Goal: Entertainment & Leisure: Browse casually

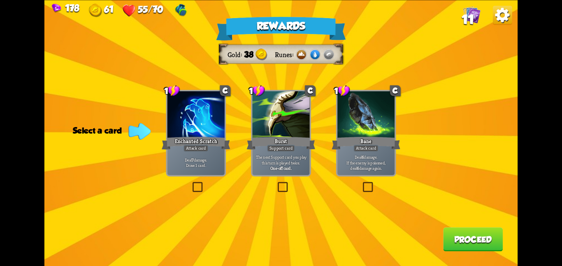
click at [385, 139] on div "Bane" at bounding box center [366, 142] width 69 height 15
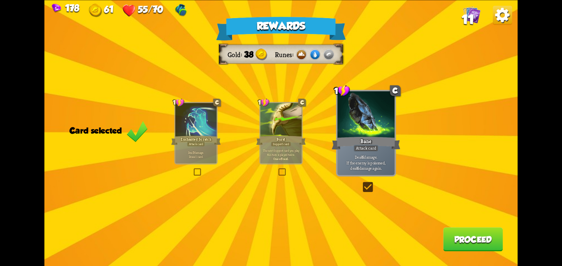
click at [455, 159] on div "Rewards Gold 38 Runes Card selected 1 C Enchanted Scratch Attack card Deal 7 da…" at bounding box center [280, 133] width 473 height 266
click at [476, 230] on button "Proceed" at bounding box center [473, 239] width 60 height 24
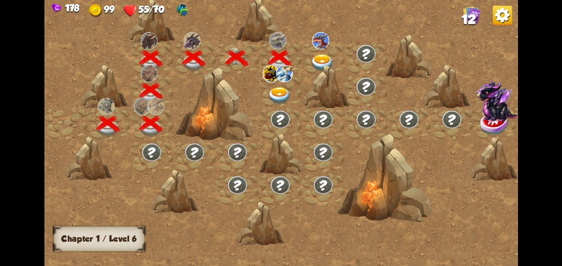
click at [283, 85] on div at bounding box center [280, 91] width 43 height 33
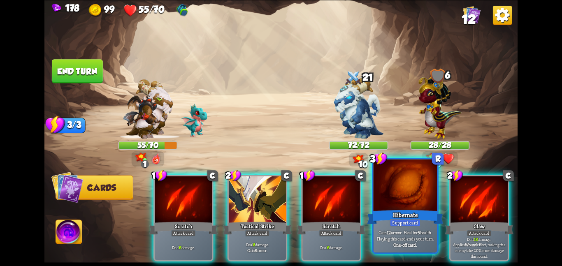
click at [391, 187] on div at bounding box center [405, 185] width 64 height 53
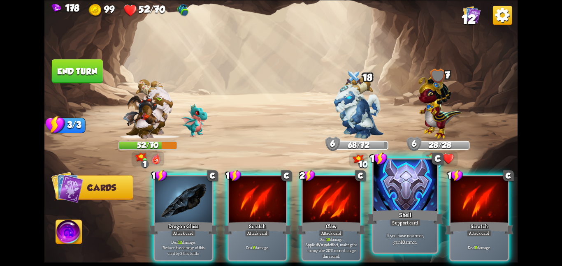
click at [381, 190] on div at bounding box center [405, 185] width 64 height 53
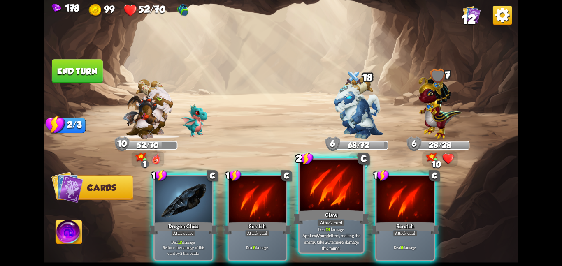
click at [335, 192] on div at bounding box center [331, 185] width 64 height 53
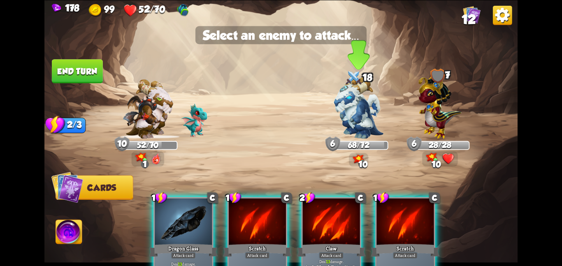
click at [356, 121] on img at bounding box center [358, 108] width 49 height 62
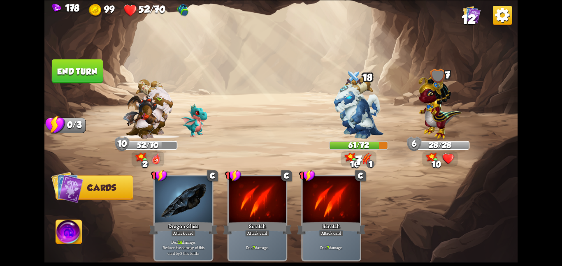
click at [70, 56] on img at bounding box center [280, 133] width 473 height 266
click at [70, 58] on img at bounding box center [280, 133] width 473 height 266
click at [69, 63] on button "End turn" at bounding box center [77, 71] width 51 height 24
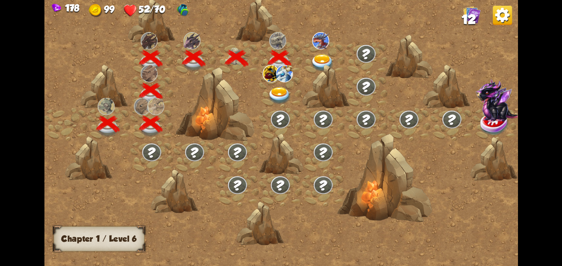
click at [320, 62] on img at bounding box center [323, 62] width 24 height 17
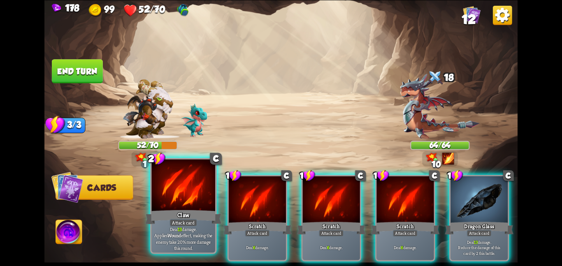
click at [204, 192] on div at bounding box center [183, 185] width 64 height 53
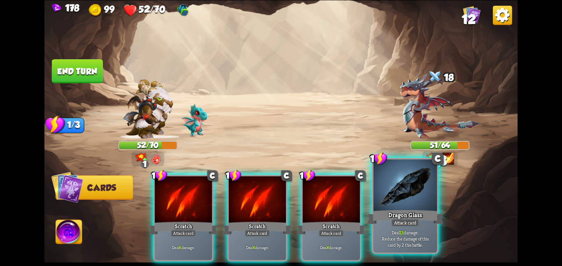
click at [410, 182] on div at bounding box center [405, 185] width 64 height 53
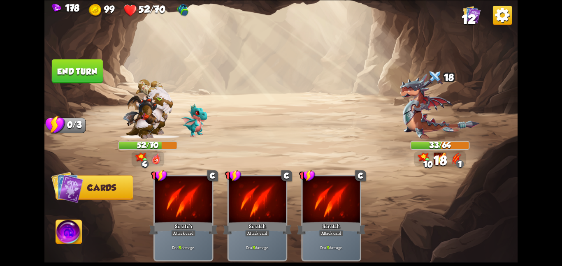
click at [84, 76] on button "End turn" at bounding box center [77, 71] width 51 height 24
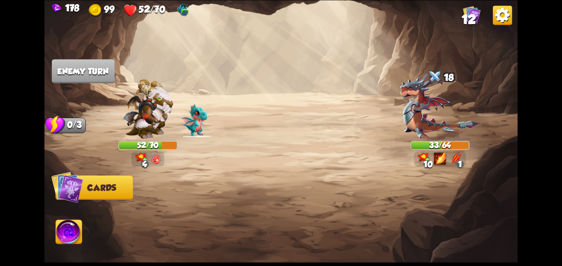
click at [461, 10] on div "178 99 52/70 12" at bounding box center [280, 9] width 473 height 19
click at [463, 13] on img at bounding box center [472, 14] width 18 height 18
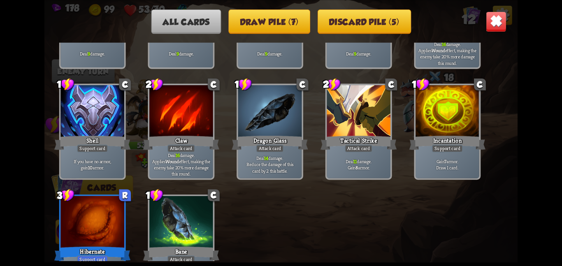
scroll to position [135, 0]
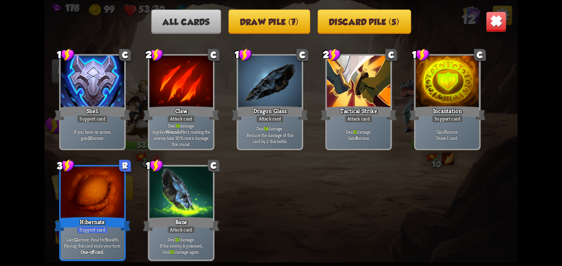
click at [496, 22] on img at bounding box center [496, 21] width 21 height 21
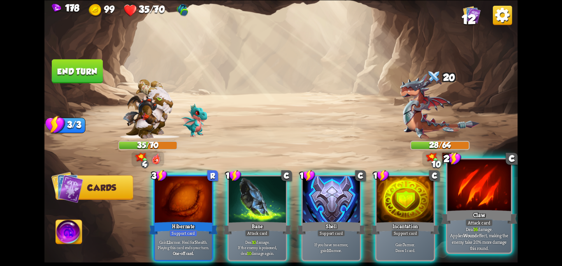
click at [462, 197] on div at bounding box center [479, 185] width 64 height 53
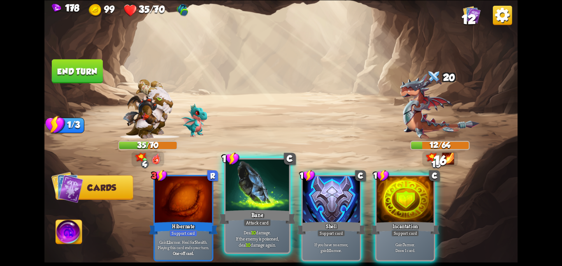
click at [247, 194] on div at bounding box center [257, 185] width 64 height 53
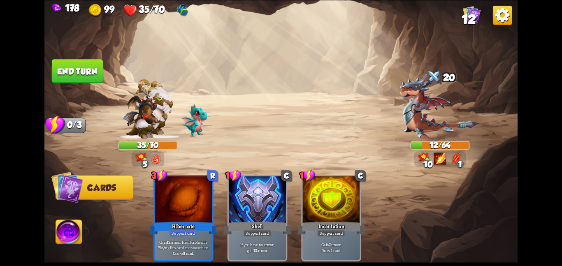
click at [77, 232] on img at bounding box center [69, 233] width 26 height 27
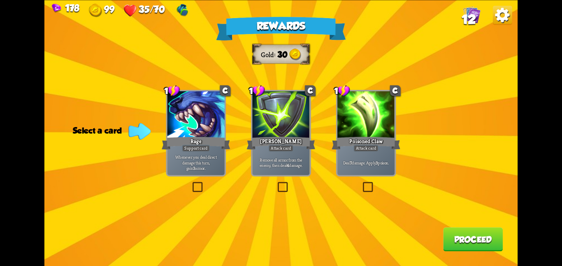
click at [345, 107] on div at bounding box center [365, 115] width 57 height 48
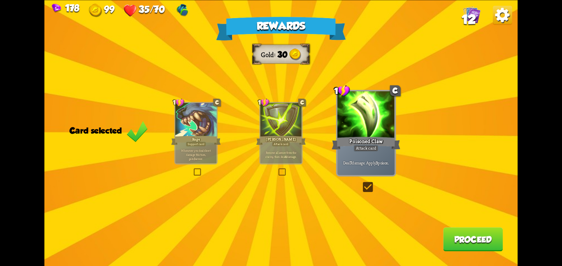
click at [448, 239] on button "Proceed" at bounding box center [473, 239] width 60 height 24
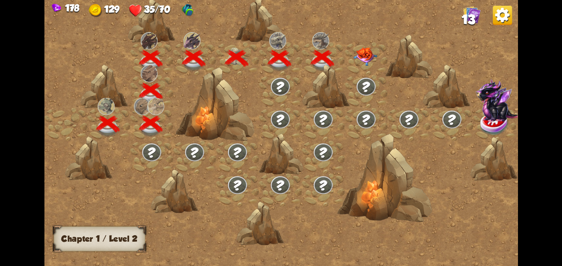
click at [368, 51] on img at bounding box center [365, 56] width 24 height 19
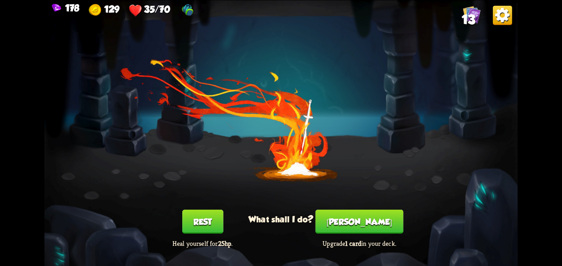
click at [203, 225] on button "Rest" at bounding box center [202, 222] width 41 height 24
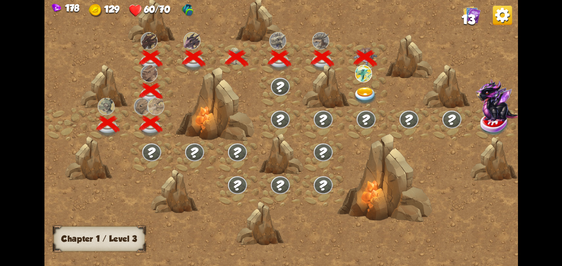
click at [373, 91] on img at bounding box center [365, 95] width 24 height 17
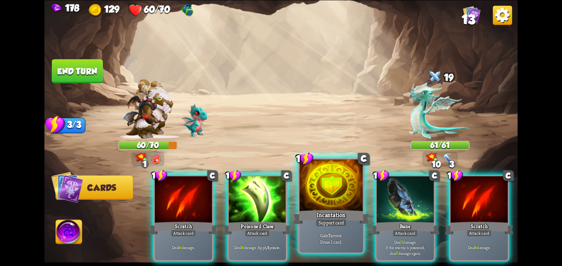
click at [332, 197] on div at bounding box center [331, 185] width 64 height 53
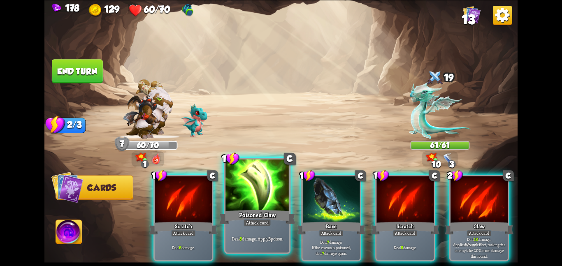
click at [265, 195] on div at bounding box center [257, 185] width 64 height 53
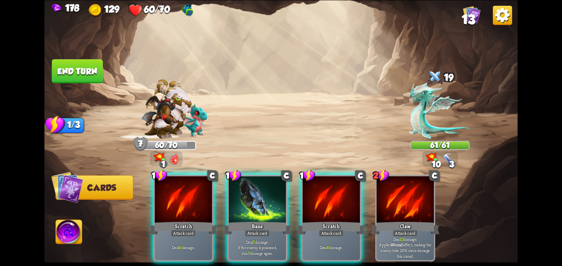
click at [265, 195] on div at bounding box center [257, 200] width 57 height 48
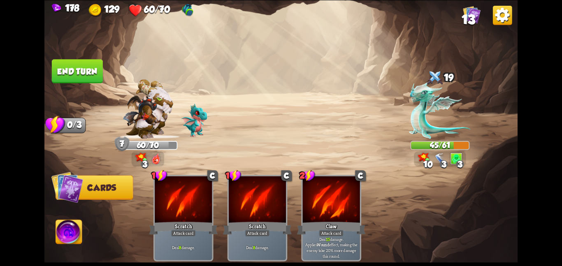
click at [86, 65] on button "End turn" at bounding box center [77, 71] width 51 height 24
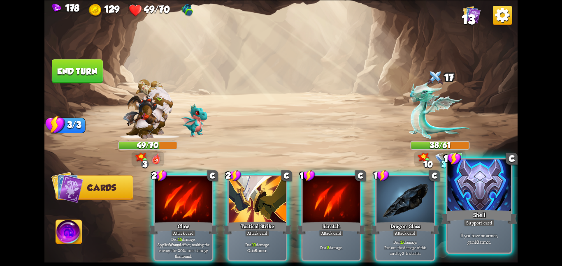
click at [488, 220] on div "Support card" at bounding box center [479, 223] width 31 height 8
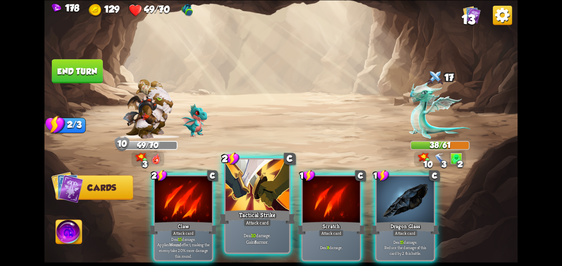
click at [238, 192] on div at bounding box center [257, 185] width 64 height 53
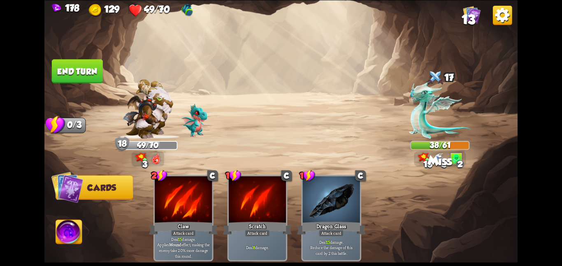
click at [84, 66] on button "End turn" at bounding box center [77, 71] width 51 height 24
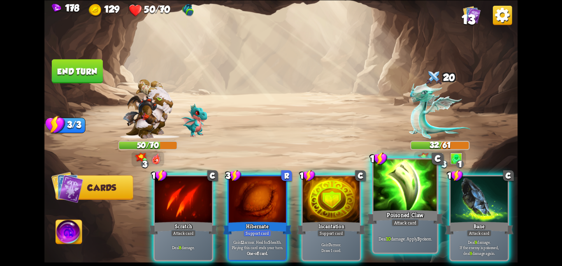
click at [392, 190] on div at bounding box center [405, 185] width 64 height 53
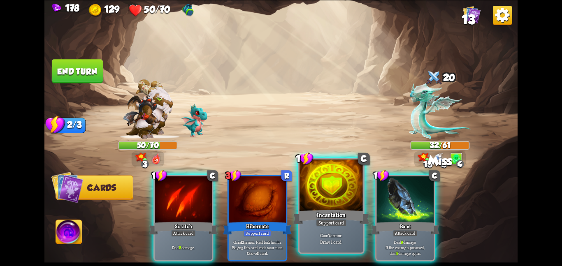
click at [322, 182] on div at bounding box center [331, 185] width 64 height 53
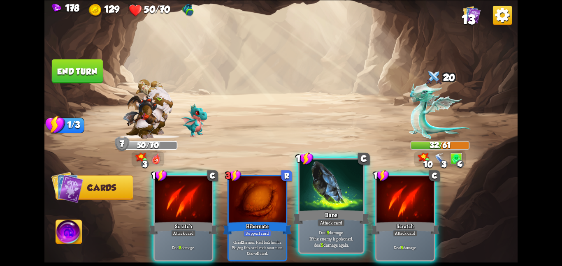
click at [314, 178] on div at bounding box center [331, 185] width 64 height 53
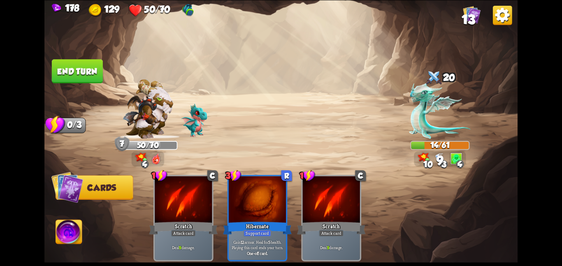
click at [81, 75] on button "End turn" at bounding box center [77, 71] width 51 height 24
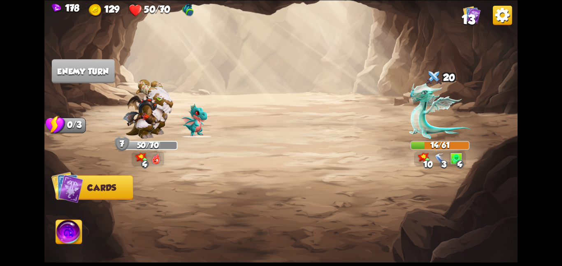
click at [58, 231] on img at bounding box center [69, 233] width 26 height 27
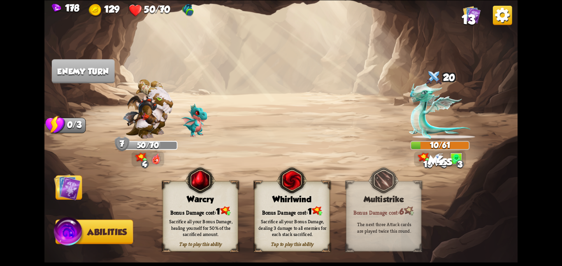
click at [272, 213] on div "Sacrifice all your Bonus Damage, dealing 3 damage to all enemies for each stack…" at bounding box center [292, 228] width 75 height 30
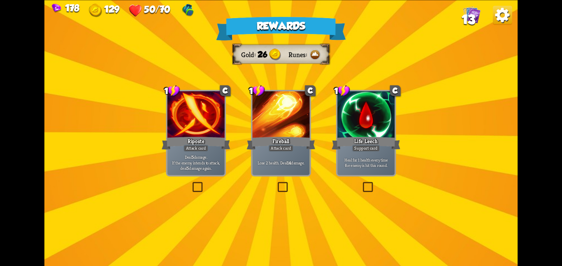
click at [177, 148] on div "Riposte" at bounding box center [196, 142] width 69 height 15
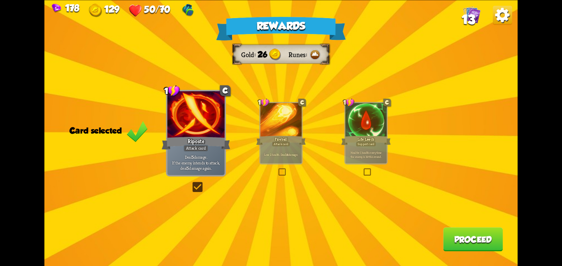
click at [469, 234] on button "Proceed" at bounding box center [473, 239] width 60 height 24
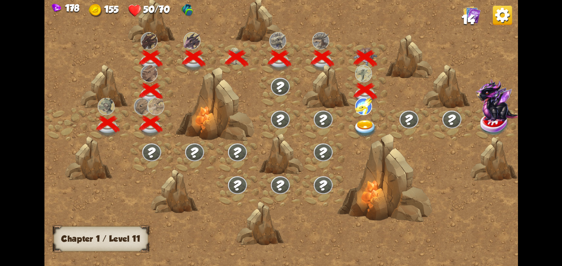
scroll to position [0, 125]
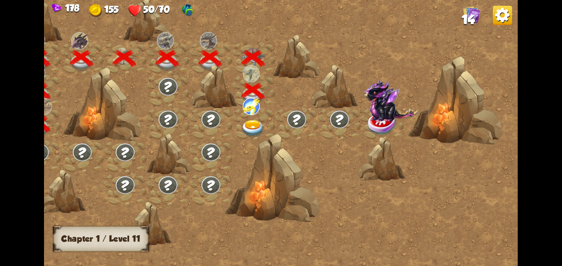
click at [257, 108] on img at bounding box center [251, 105] width 17 height 17
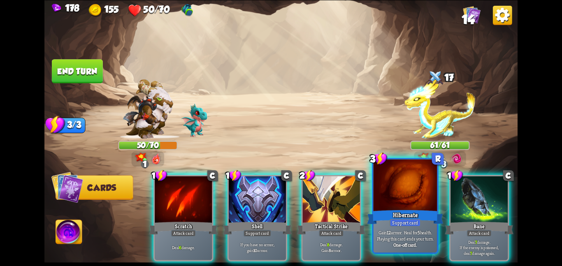
click at [396, 190] on div at bounding box center [405, 185] width 64 height 53
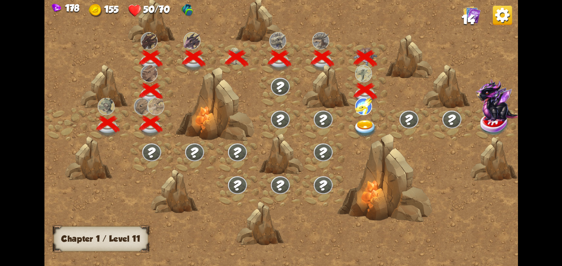
scroll to position [0, 125]
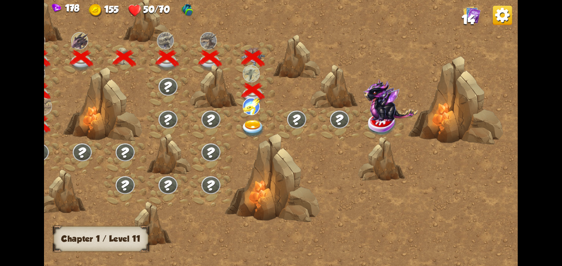
click at [255, 122] on img at bounding box center [253, 128] width 24 height 17
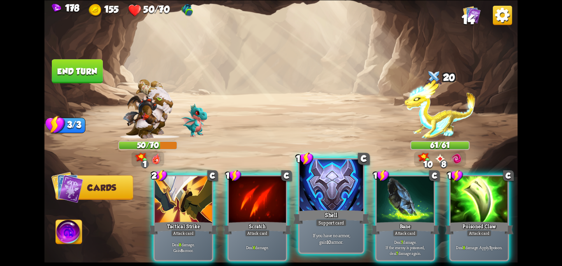
click at [320, 195] on div at bounding box center [331, 185] width 64 height 53
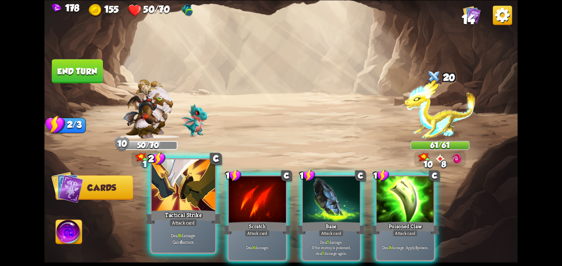
click at [180, 181] on div at bounding box center [183, 185] width 64 height 53
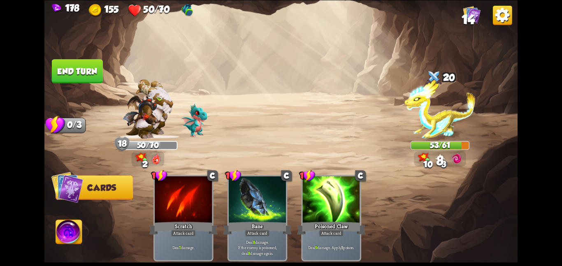
click at [73, 72] on button "End turn" at bounding box center [77, 71] width 51 height 24
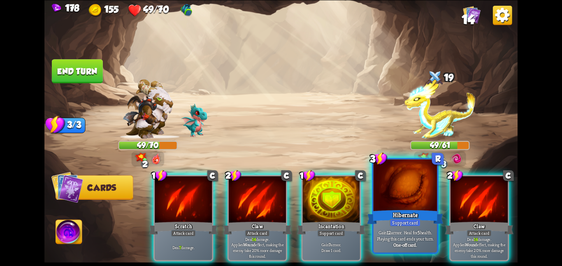
click at [383, 204] on div at bounding box center [405, 185] width 64 height 53
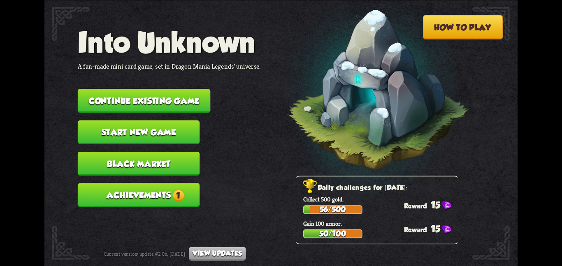
click at [109, 96] on button "Continue existing game" at bounding box center [144, 101] width 133 height 24
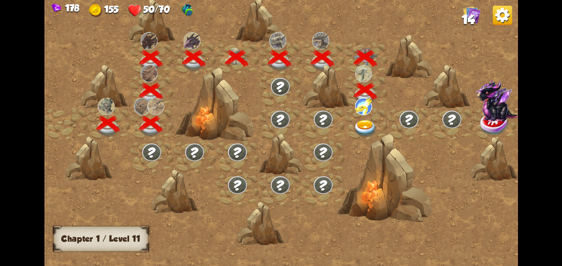
scroll to position [0, 125]
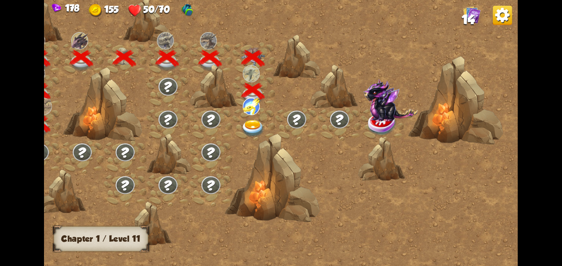
click at [255, 124] on img at bounding box center [253, 128] width 24 height 17
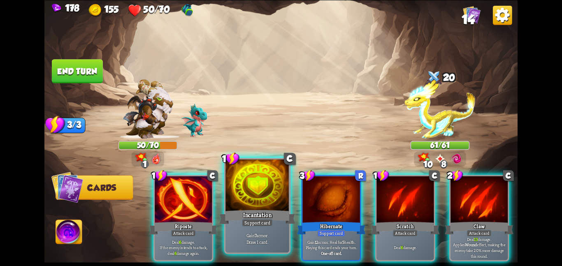
click at [269, 202] on div at bounding box center [257, 185] width 64 height 53
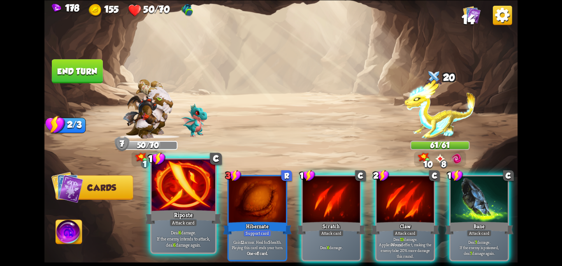
click at [172, 216] on div "Riposte" at bounding box center [183, 217] width 76 height 17
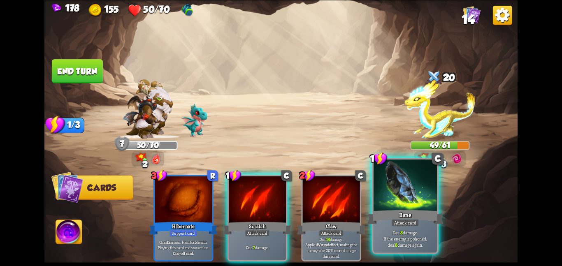
click at [380, 195] on div at bounding box center [405, 185] width 64 height 53
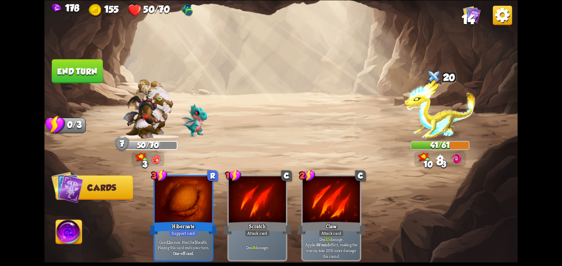
click at [68, 65] on button "End turn" at bounding box center [77, 71] width 51 height 24
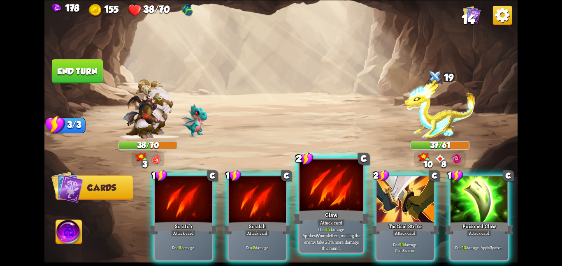
click at [343, 203] on div at bounding box center [331, 185] width 64 height 53
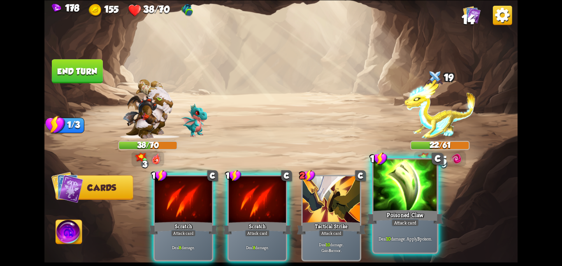
click at [397, 193] on div at bounding box center [405, 185] width 64 height 53
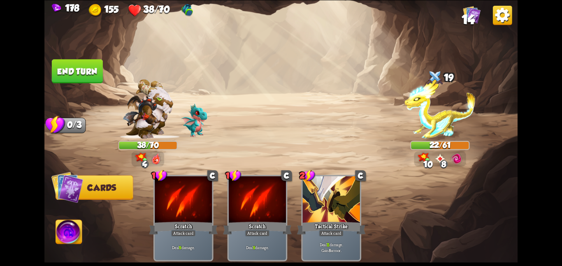
click at [69, 232] on img at bounding box center [69, 233] width 26 height 27
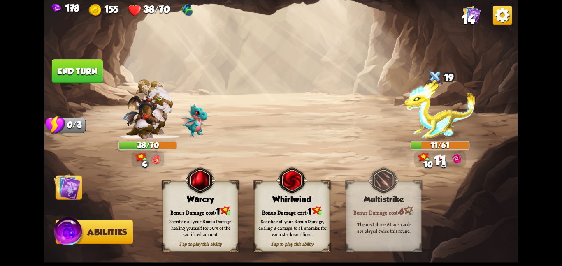
click at [278, 194] on img at bounding box center [291, 180] width 30 height 31
click at [79, 186] on img at bounding box center [67, 187] width 27 height 27
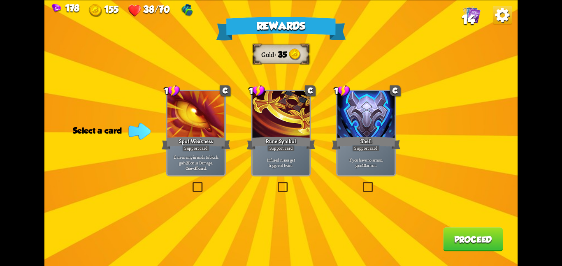
click at [376, 91] on div at bounding box center [365, 115] width 57 height 48
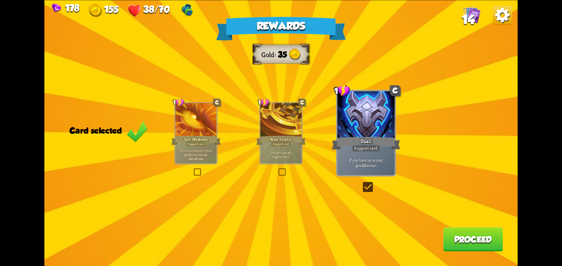
click at [453, 236] on button "Proceed" at bounding box center [473, 239] width 60 height 24
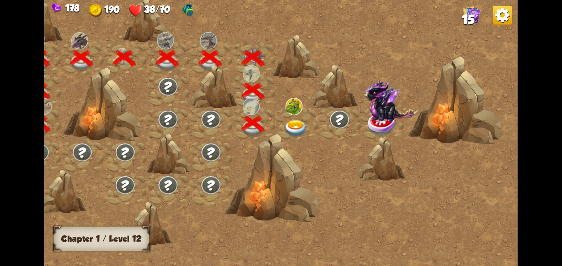
click at [285, 119] on div at bounding box center [296, 124] width 43 height 33
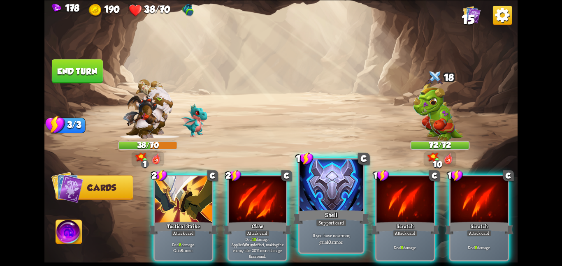
click at [316, 195] on div at bounding box center [331, 185] width 64 height 53
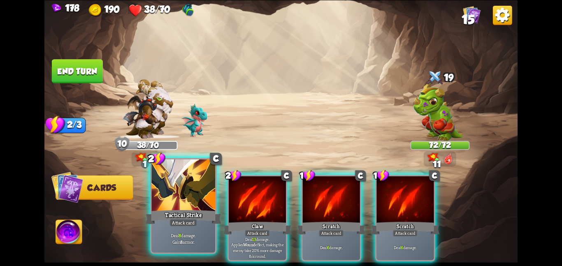
click at [170, 194] on div at bounding box center [183, 185] width 64 height 53
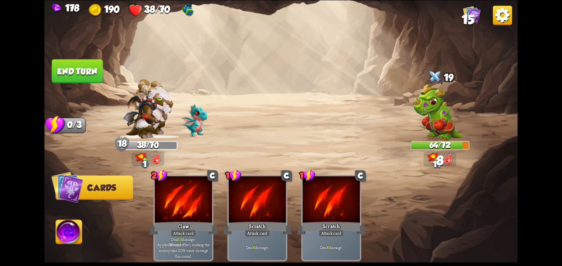
click at [63, 72] on button "End turn" at bounding box center [77, 71] width 51 height 24
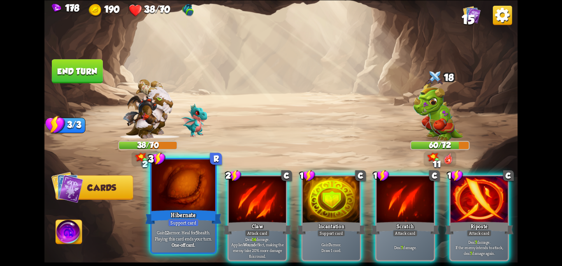
click at [167, 209] on div "Hibernate" at bounding box center [183, 217] width 76 height 17
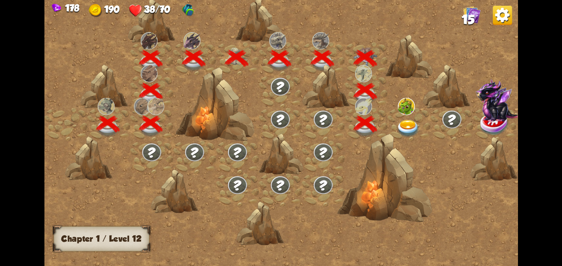
scroll to position [0, 125]
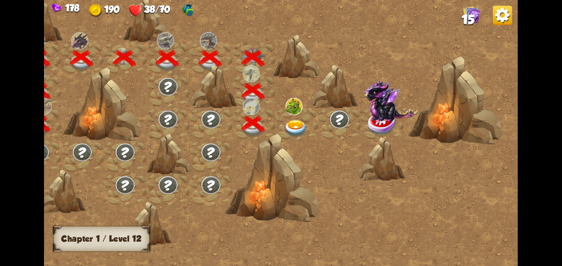
click at [285, 111] on img at bounding box center [293, 105] width 17 height 17
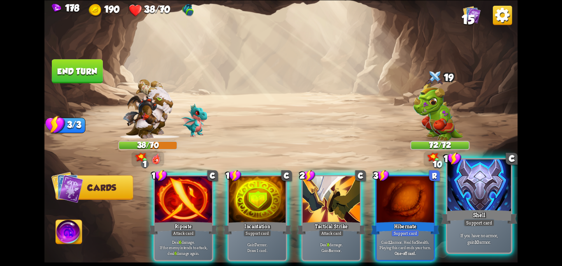
click at [494, 204] on div at bounding box center [479, 185] width 64 height 53
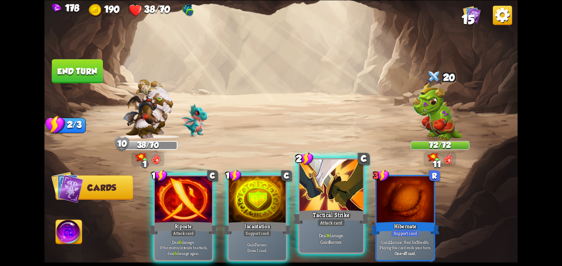
click at [355, 197] on div at bounding box center [331, 185] width 64 height 53
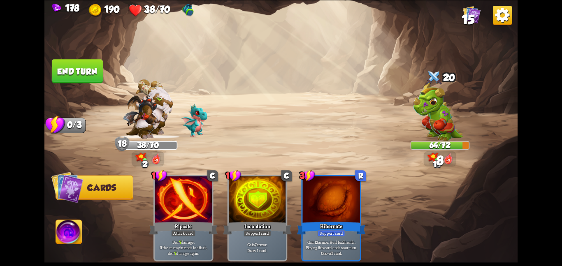
click at [69, 68] on button "End turn" at bounding box center [77, 71] width 51 height 24
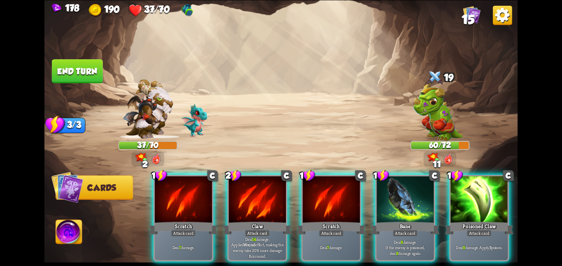
click at [269, 184] on div at bounding box center [257, 200] width 57 height 48
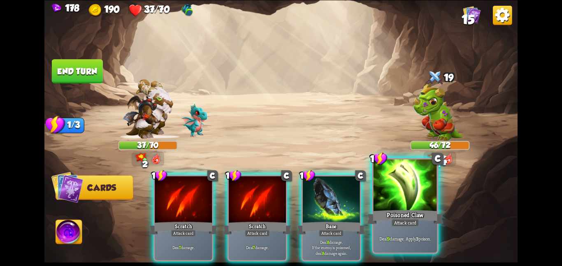
click at [401, 185] on div at bounding box center [405, 185] width 64 height 53
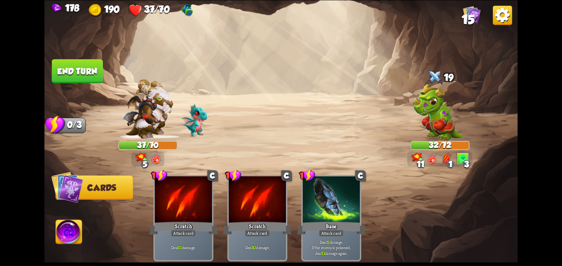
click at [75, 58] on img at bounding box center [280, 133] width 473 height 266
click at [90, 65] on button "End turn" at bounding box center [77, 71] width 51 height 24
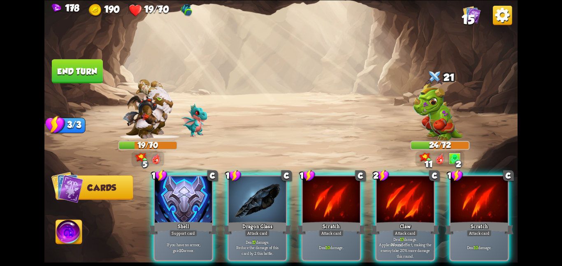
click at [372, 187] on div "1 C Shell Support card If you have no armor, gain 10 armor. 1 C Dragon Glass At…" at bounding box center [328, 207] width 378 height 118
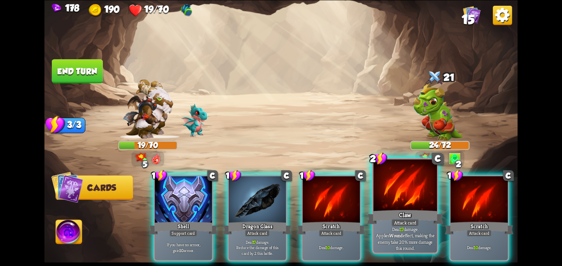
click at [377, 187] on div at bounding box center [405, 185] width 64 height 53
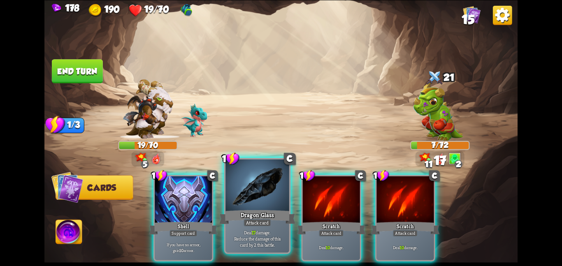
click at [278, 196] on div at bounding box center [257, 185] width 64 height 53
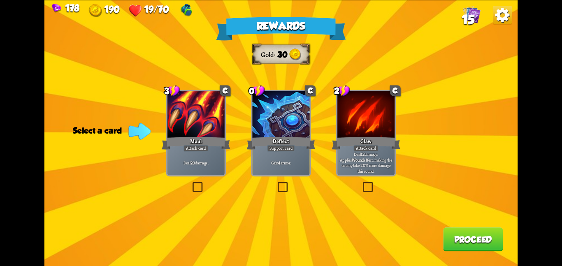
click at [354, 138] on div "Claw" at bounding box center [366, 142] width 69 height 15
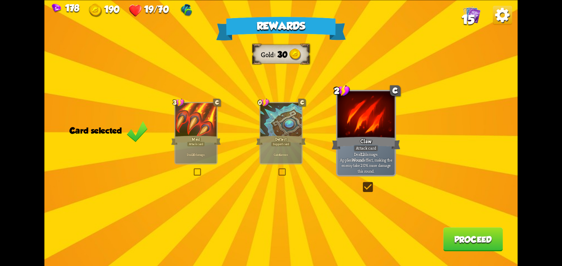
click at [464, 245] on button "Proceed" at bounding box center [473, 239] width 60 height 24
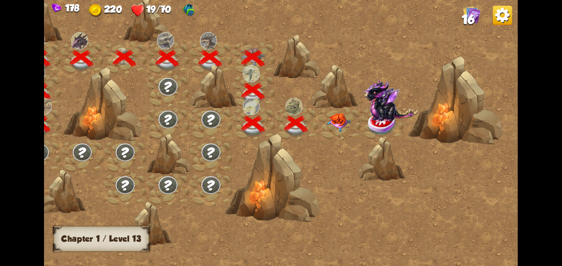
click at [332, 118] on img at bounding box center [339, 122] width 24 height 19
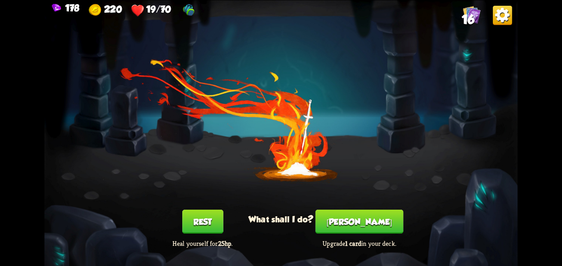
click at [220, 219] on button "Rest" at bounding box center [202, 222] width 41 height 24
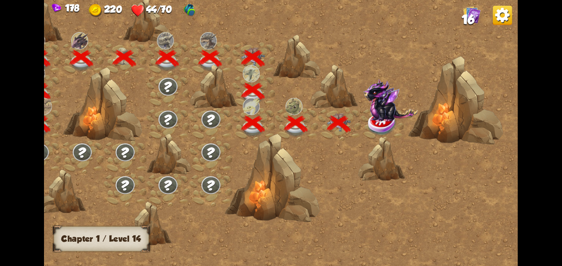
click at [392, 125] on img at bounding box center [382, 123] width 30 height 24
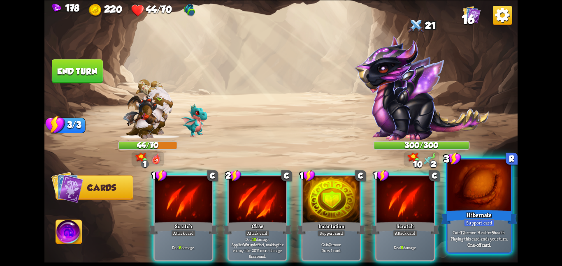
click at [463, 203] on div at bounding box center [479, 185] width 64 height 53
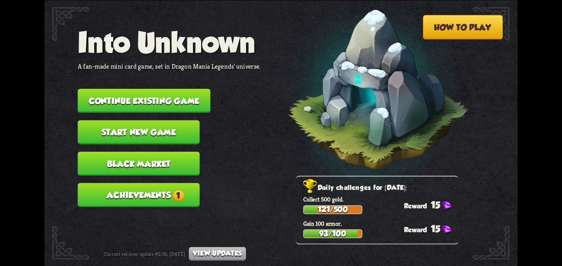
click at [175, 93] on button "Continue existing game" at bounding box center [144, 101] width 133 height 24
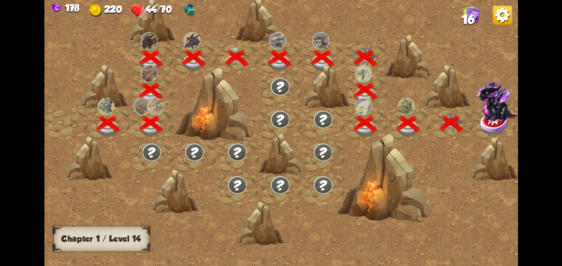
scroll to position [0, 125]
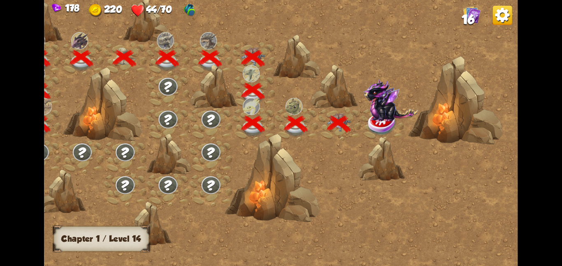
click at [377, 121] on img at bounding box center [382, 123] width 30 height 24
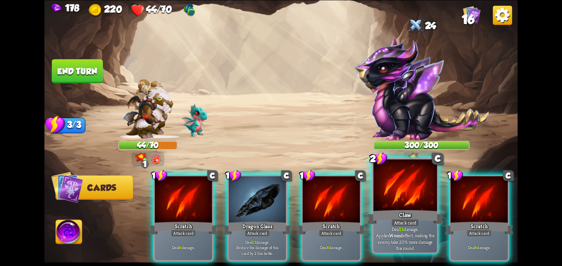
click at [408, 184] on div at bounding box center [405, 185] width 64 height 53
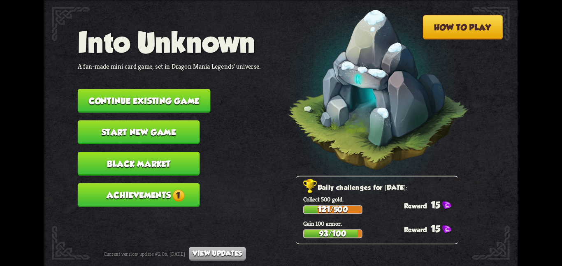
click at [130, 90] on button "Continue existing game" at bounding box center [144, 101] width 133 height 24
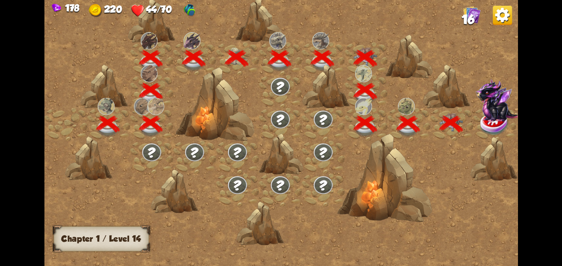
scroll to position [0, 125]
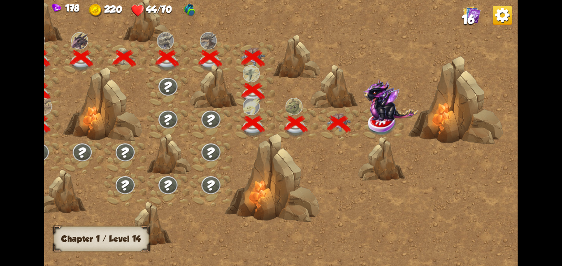
click at [367, 111] on img at bounding box center [390, 100] width 55 height 43
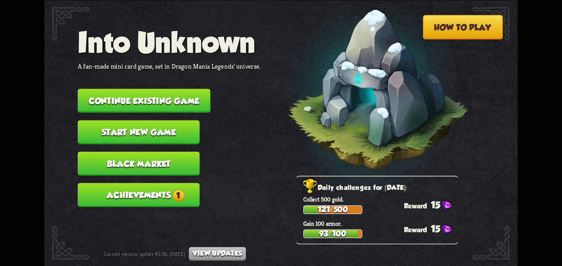
click at [131, 89] on button "Continue existing game" at bounding box center [144, 101] width 133 height 24
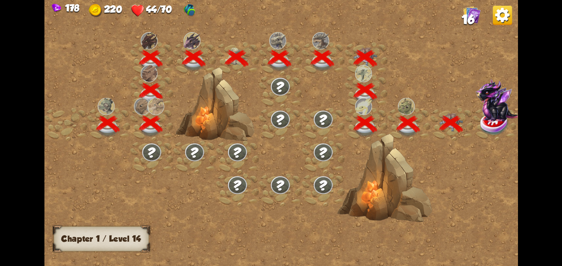
scroll to position [0, 125]
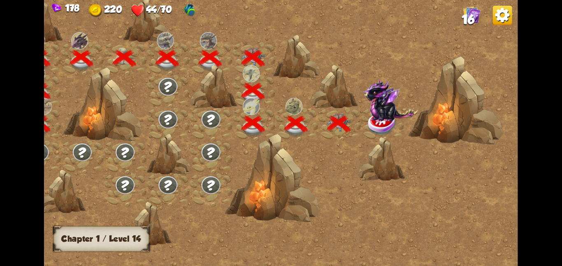
click at [374, 106] on img at bounding box center [390, 100] width 55 height 43
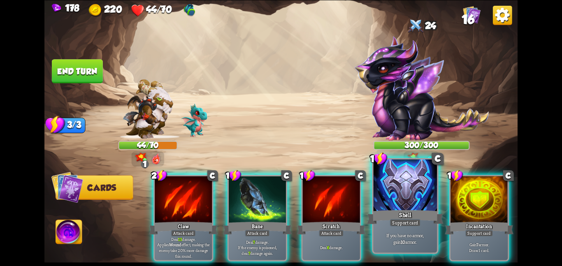
click at [384, 177] on div at bounding box center [405, 185] width 64 height 53
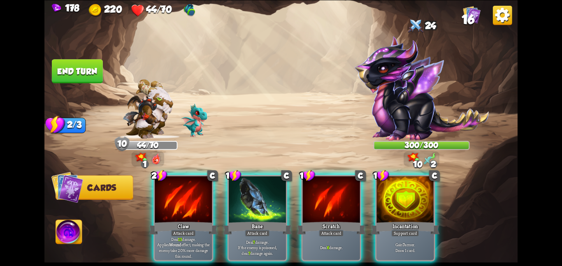
click at [384, 177] on div at bounding box center [404, 200] width 57 height 48
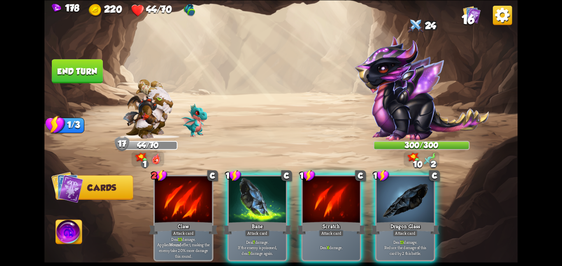
click at [384, 177] on div at bounding box center [404, 200] width 57 height 48
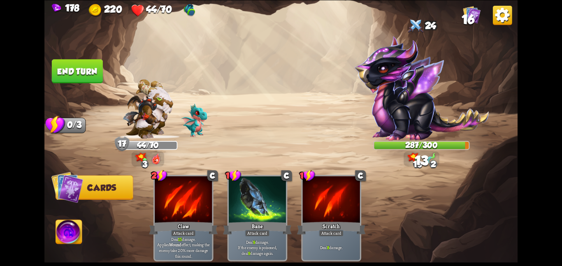
click at [59, 77] on button "End turn" at bounding box center [77, 71] width 51 height 24
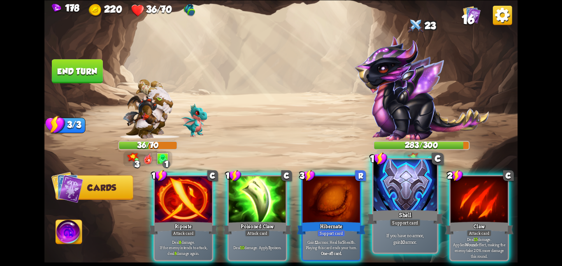
click at [394, 178] on div at bounding box center [405, 185] width 64 height 53
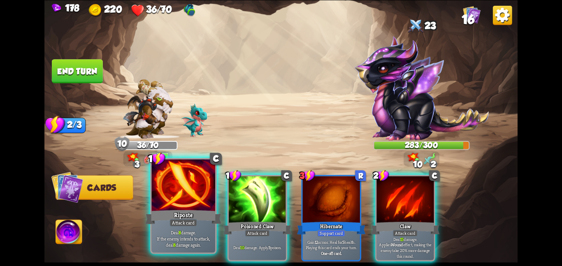
click at [180, 195] on div at bounding box center [183, 185] width 64 height 53
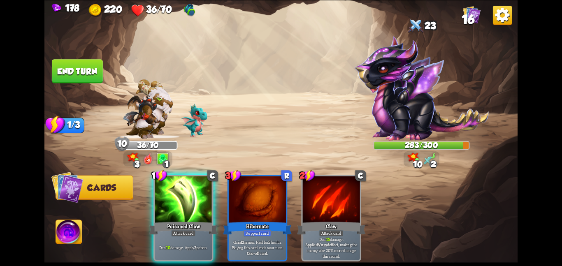
click at [180, 195] on div at bounding box center [183, 200] width 57 height 48
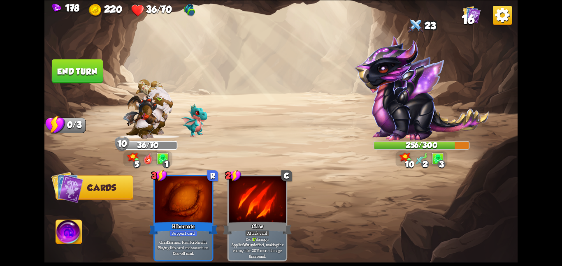
click at [99, 79] on button "End turn" at bounding box center [77, 71] width 51 height 24
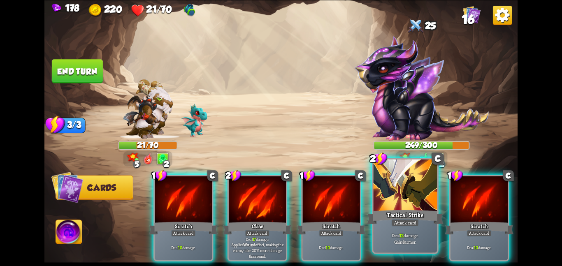
click at [391, 199] on div at bounding box center [405, 185] width 64 height 53
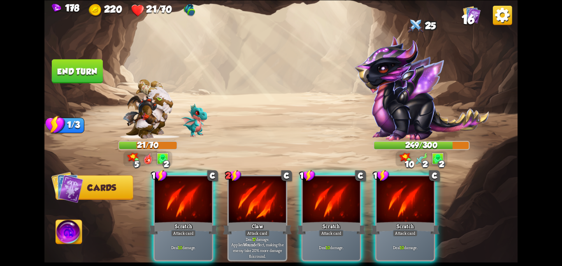
click at [391, 199] on div at bounding box center [404, 200] width 57 height 48
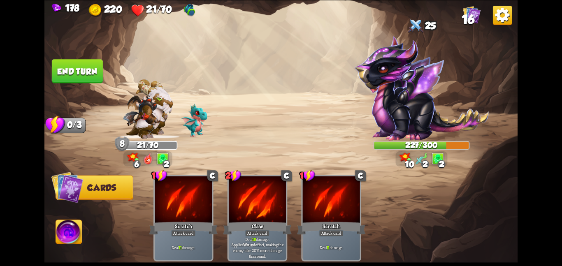
click at [66, 64] on button "End turn" at bounding box center [77, 71] width 51 height 24
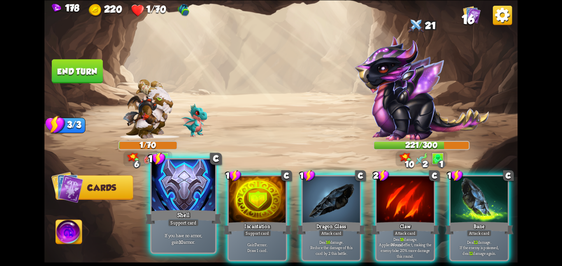
click at [193, 201] on div at bounding box center [183, 185] width 64 height 53
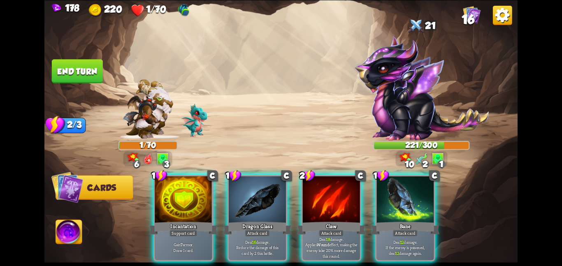
click at [193, 201] on div at bounding box center [183, 200] width 57 height 48
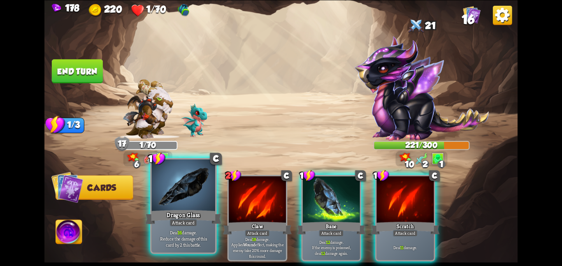
click at [189, 196] on div at bounding box center [183, 185] width 64 height 53
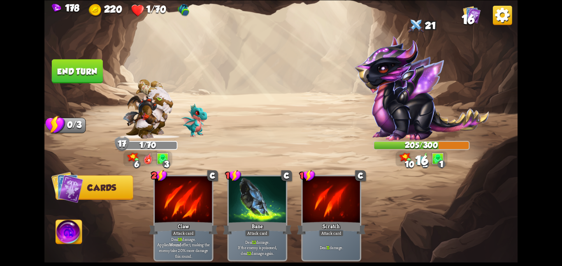
click at [67, 58] on img at bounding box center [280, 133] width 473 height 266
click at [70, 63] on button "End turn" at bounding box center [77, 71] width 51 height 24
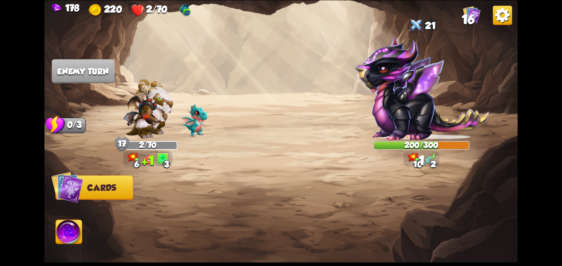
click at [69, 230] on img at bounding box center [69, 233] width 26 height 27
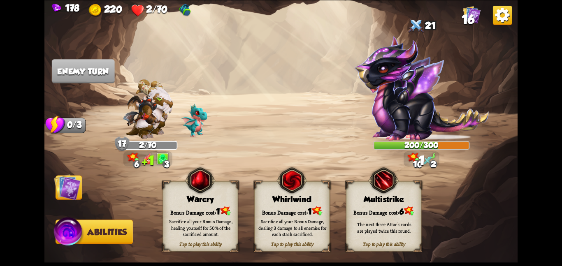
click at [226, 206] on div "Bonus Damage cost: 1" at bounding box center [200, 211] width 75 height 11
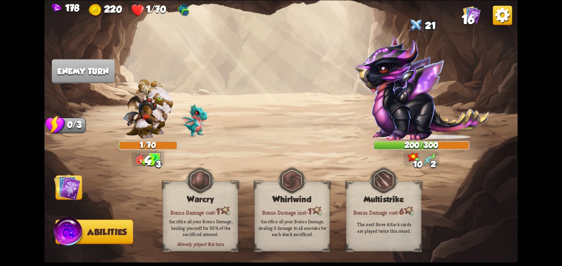
click at [64, 195] on img at bounding box center [67, 187] width 27 height 27
